Goal: Information Seeking & Learning: Learn about a topic

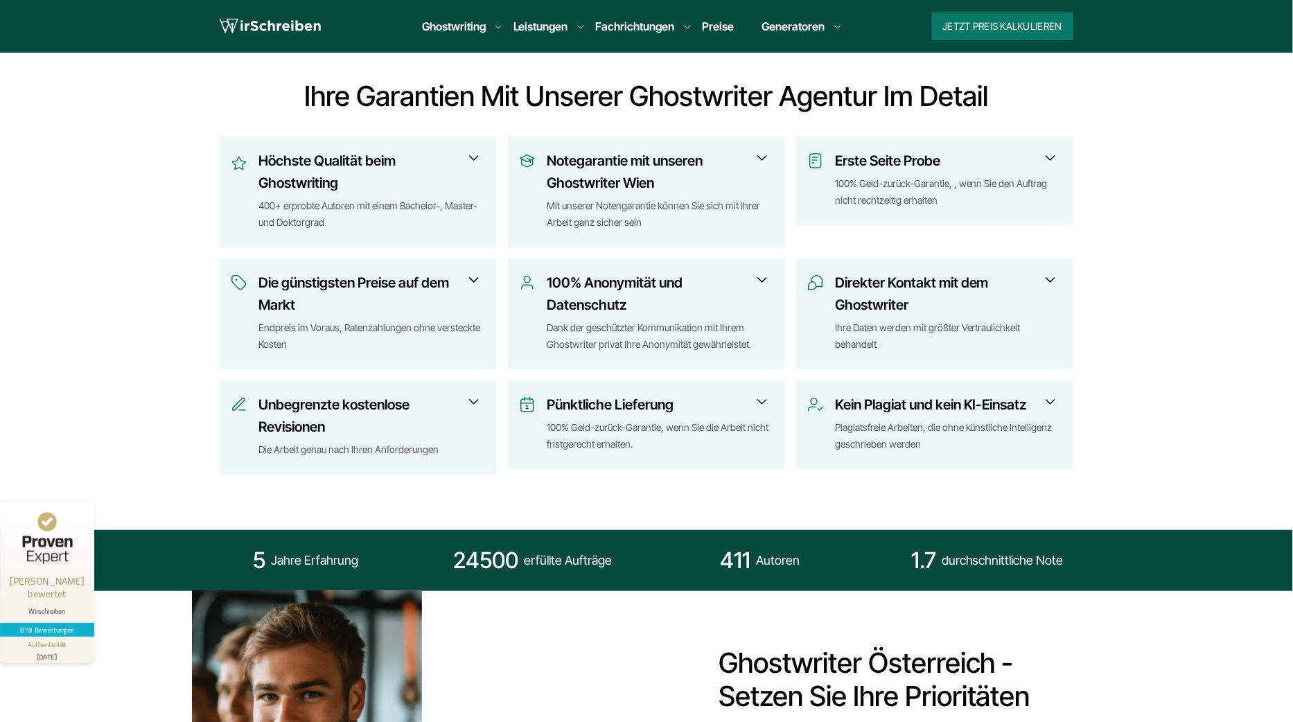
scroll to position [365, 0]
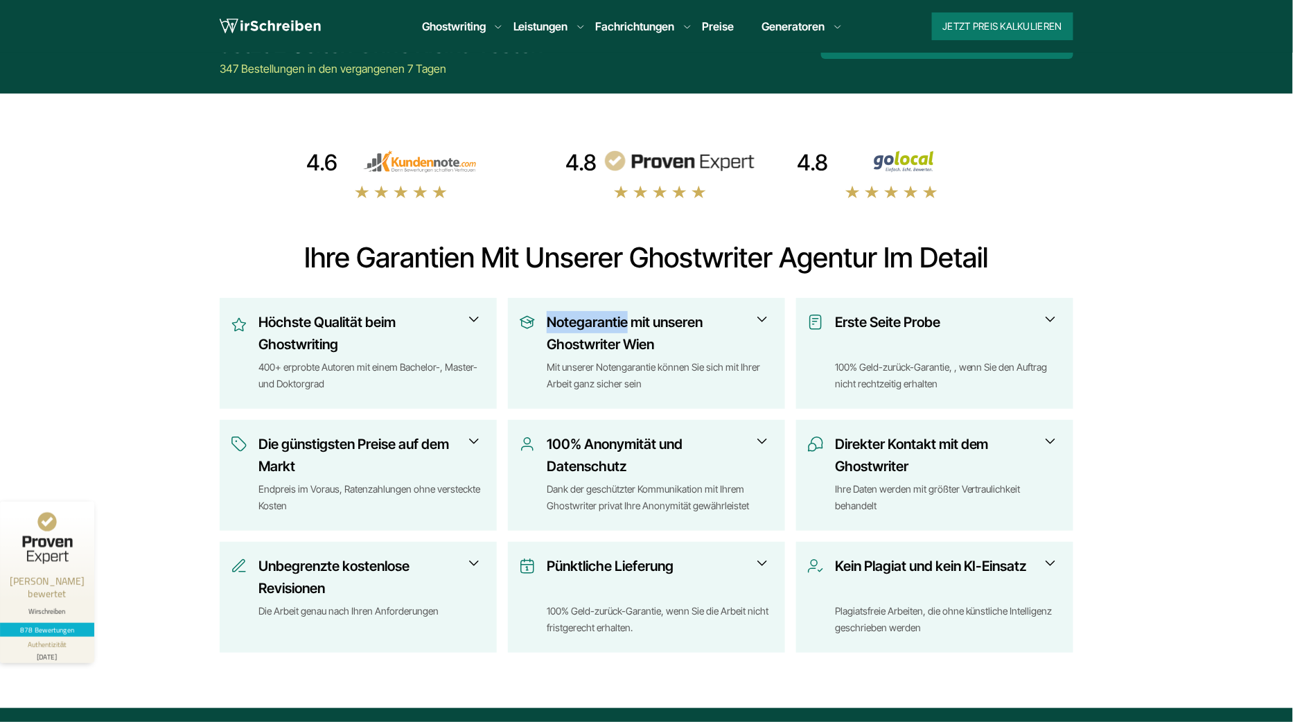
copy h3 "Notegarantie"
drag, startPoint x: 543, startPoint y: 314, endPoint x: 629, endPoint y: 317, distance: 86.0
click at [629, 317] on div "Notegarantie mit unseren Ghostwriter Wien Mit unserer Notengarantie können Sie …" at bounding box center [646, 354] width 255 height 87
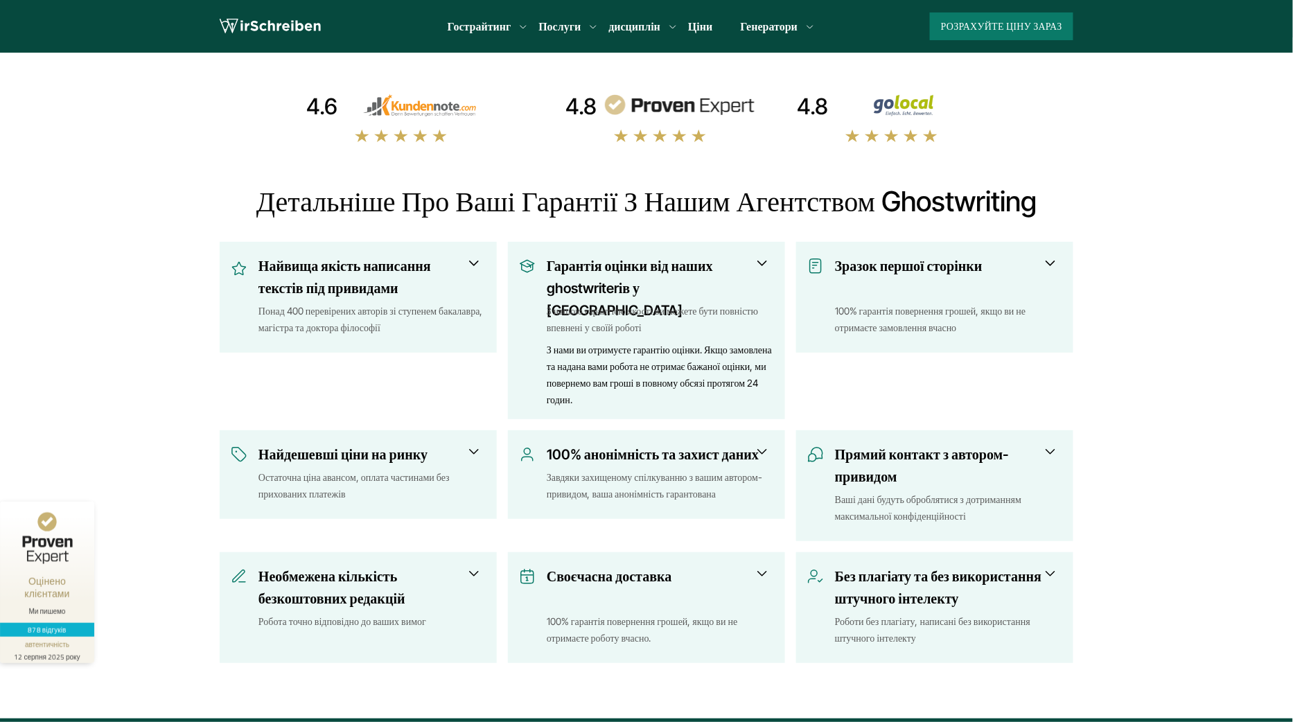
scroll to position [507, 0]
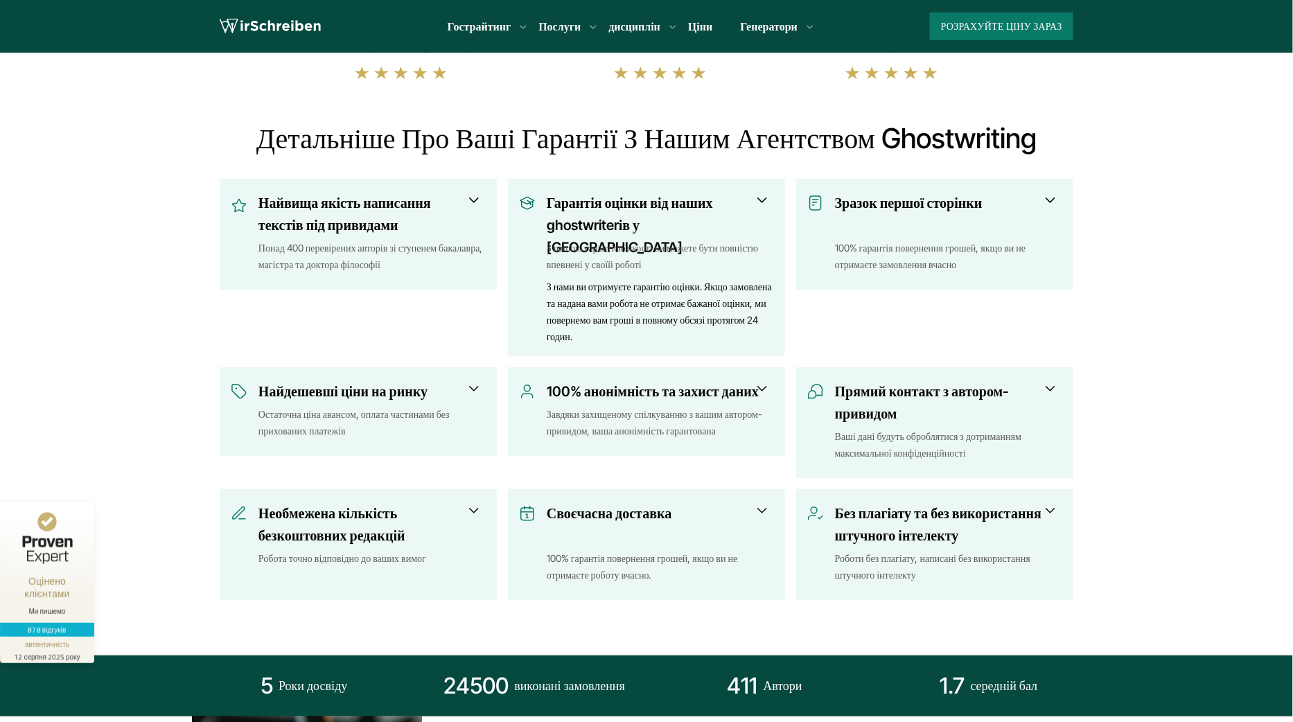
click at [380, 525] on font "Необмежена кількість безкоштовних редакцій" at bounding box center [331, 524] width 147 height 39
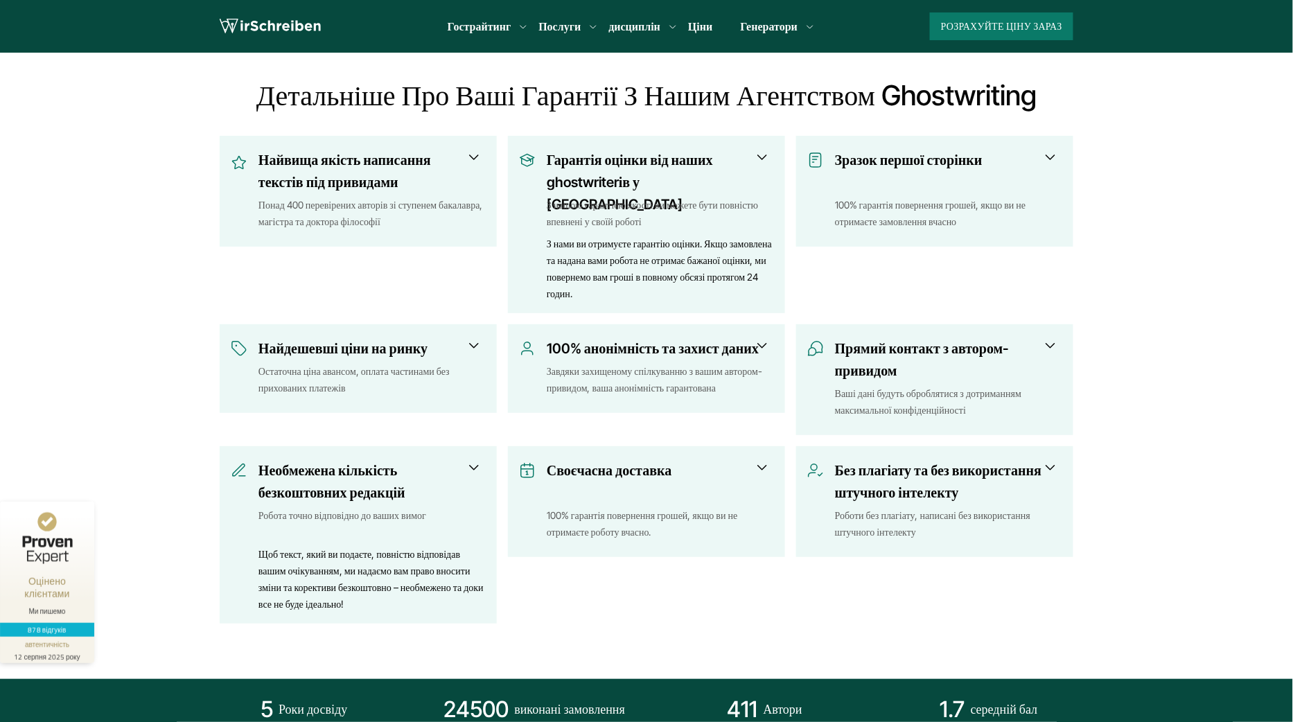
scroll to position [555, 0]
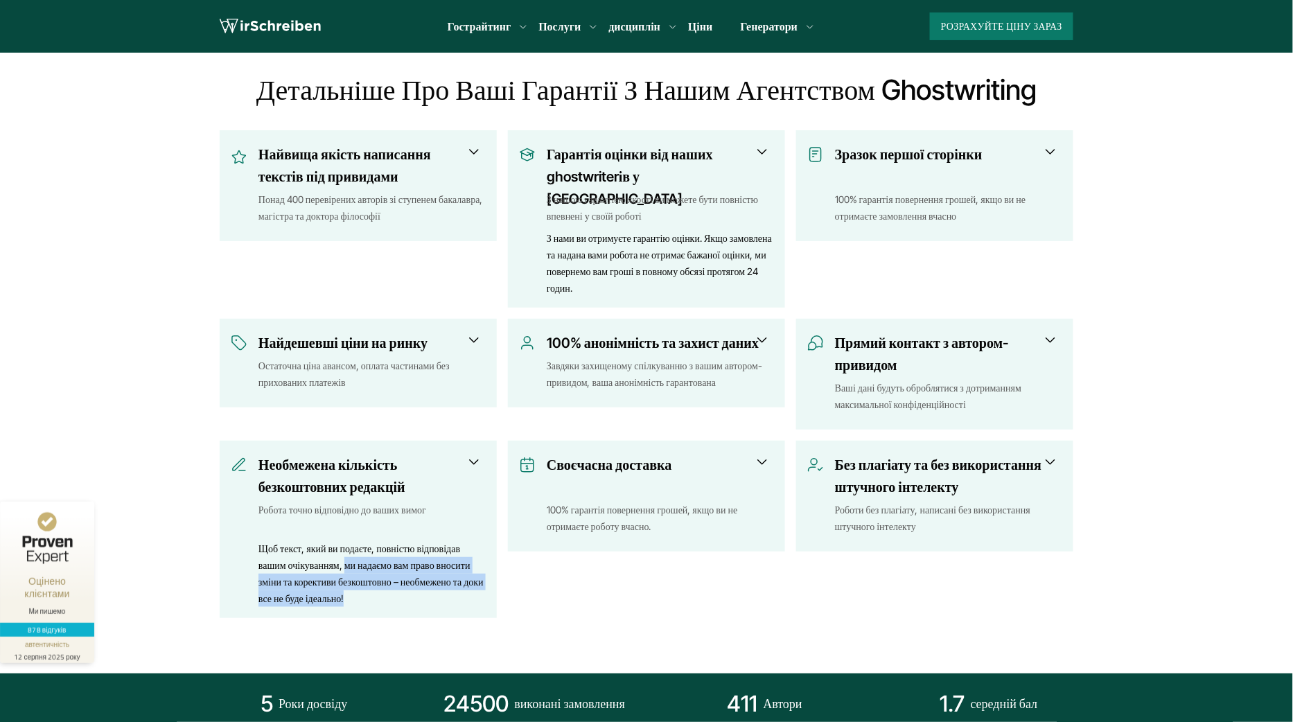
drag, startPoint x: 380, startPoint y: 599, endPoint x: 344, endPoint y: 564, distance: 50.0
click at [344, 564] on div "Щоб текст, який ви подаєте, повністю відповідав вашим очікуванням, ми надаємо в…" at bounding box center [371, 574] width 227 height 67
copy font "ми надаємо вам право вносити зміни та корективи безкоштовно – необмежено та док…"
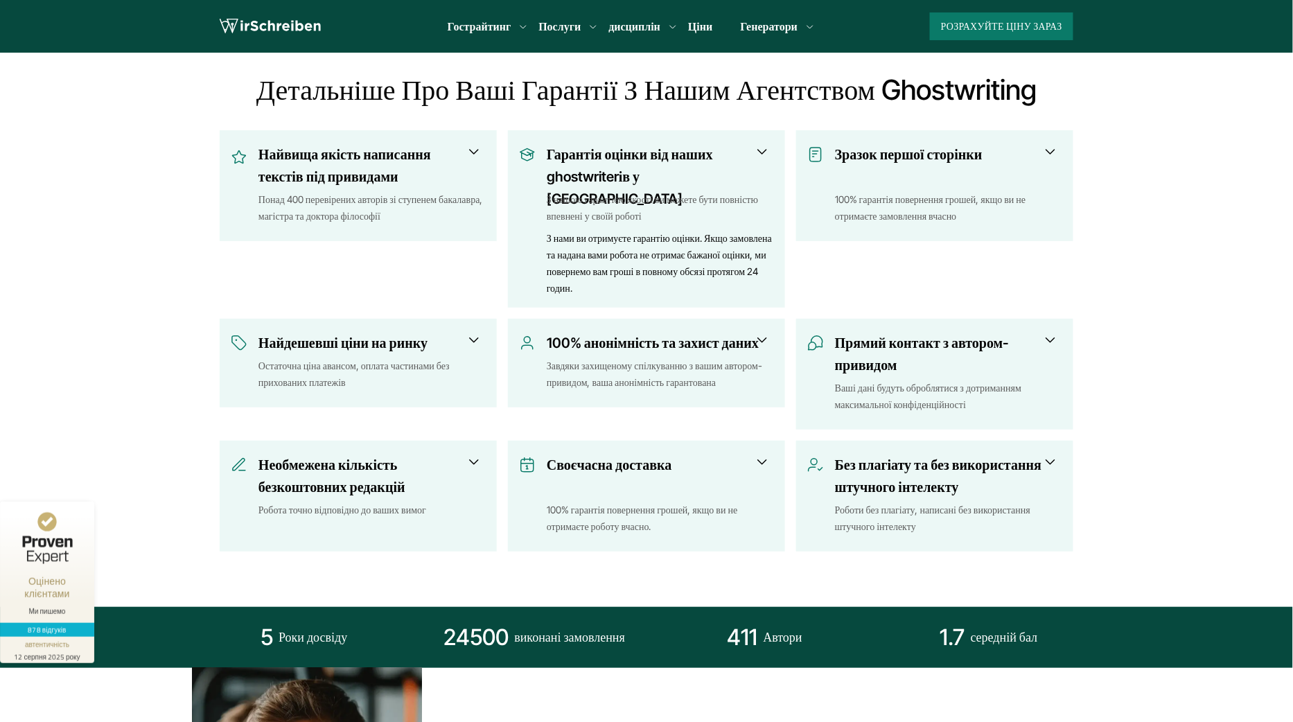
click at [446, 464] on h3 "Необмежена кількість безкоштовних редакцій" at bounding box center [367, 476] width 218 height 44
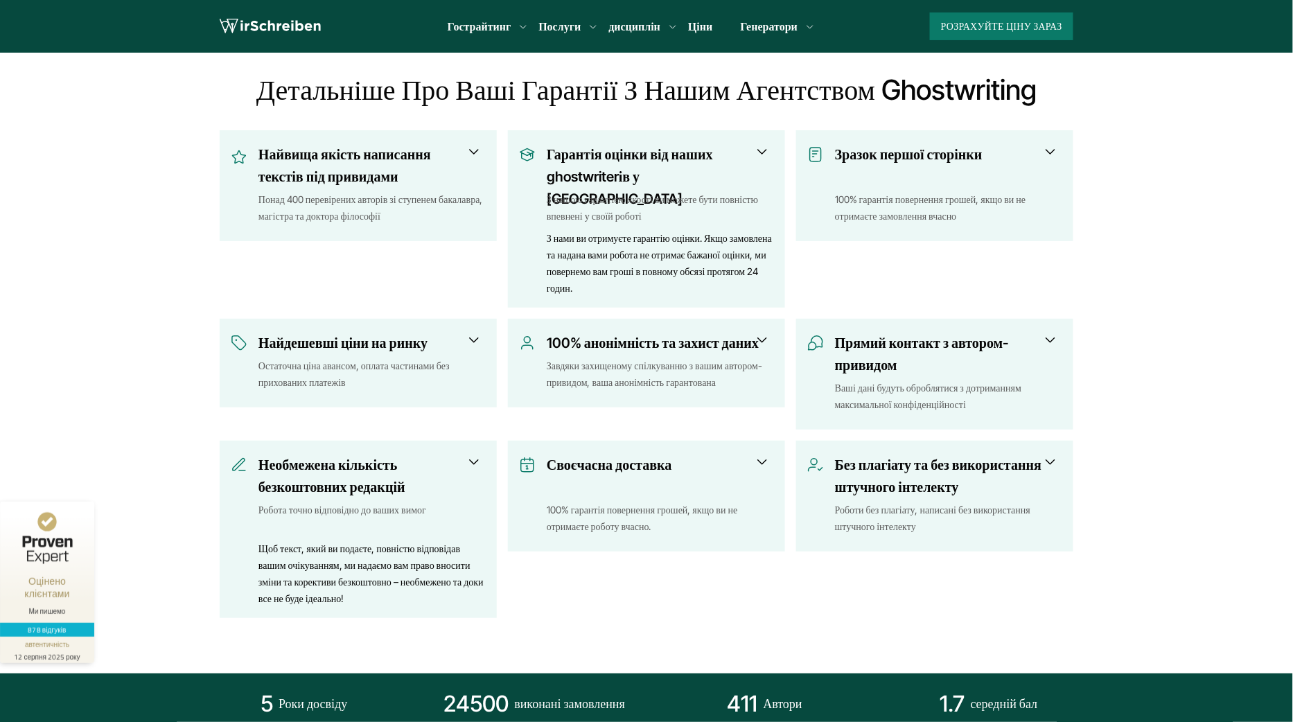
click at [843, 198] on font "100% гарантія повернення грошей, якщо ви не отримаєте замовлення вчасно" at bounding box center [930, 207] width 191 height 28
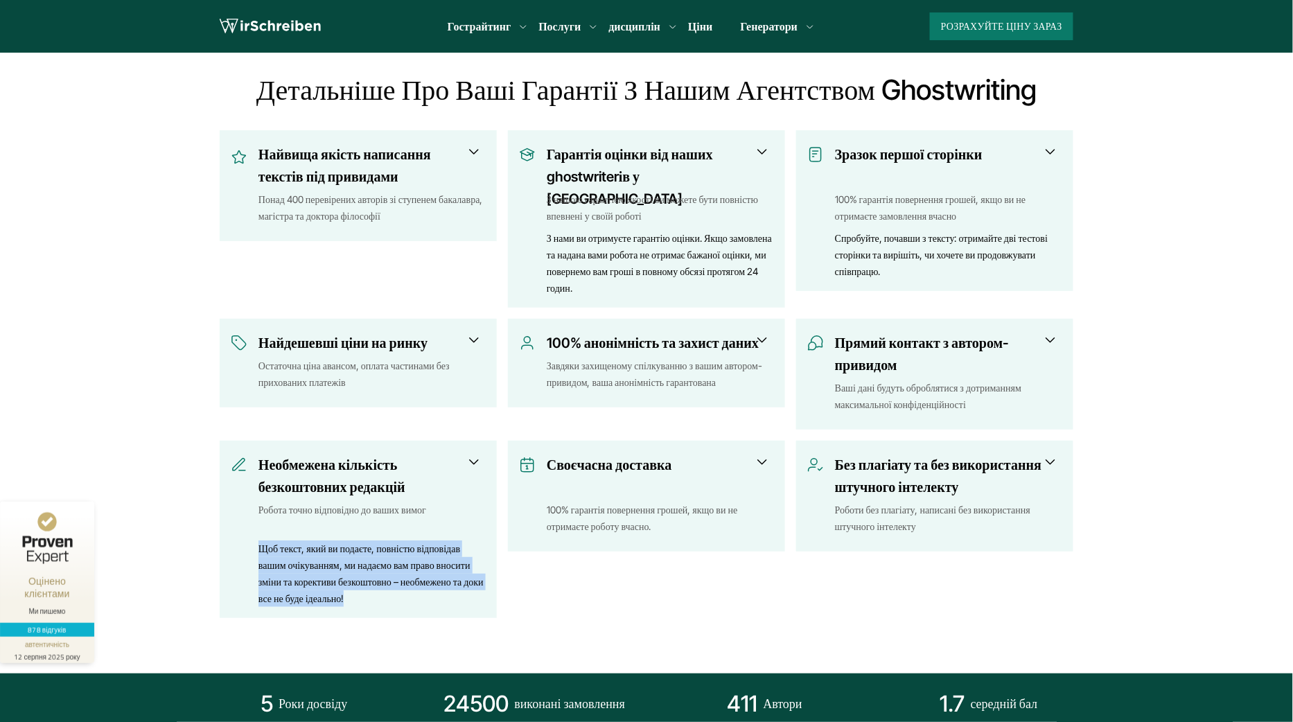
copy font "Щоб текст, який ви подаєте, повністю відповідав вашим очікуванням, ми надаємо в…"
drag, startPoint x: 253, startPoint y: 548, endPoint x: 395, endPoint y: 605, distance: 153.0
click at [395, 605] on div "Необмежена кількість безкоштовних редакцій Робота точно відповідно до ваших вим…" at bounding box center [358, 530] width 255 height 153
